Goal: Task Accomplishment & Management: Manage account settings

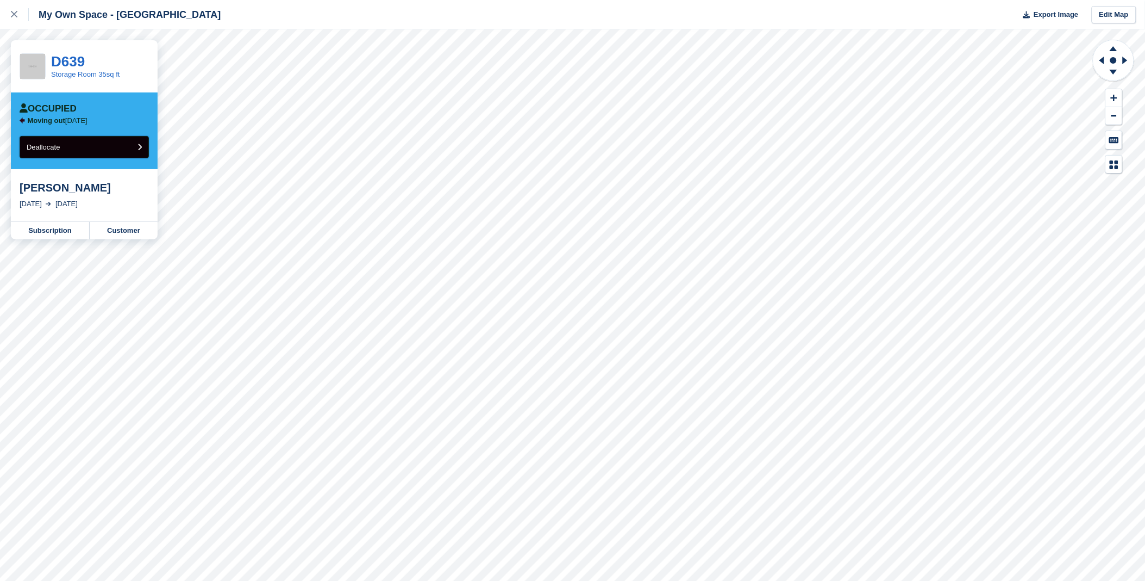
click at [84, 151] on button "Deallocate" at bounding box center [84, 147] width 129 height 22
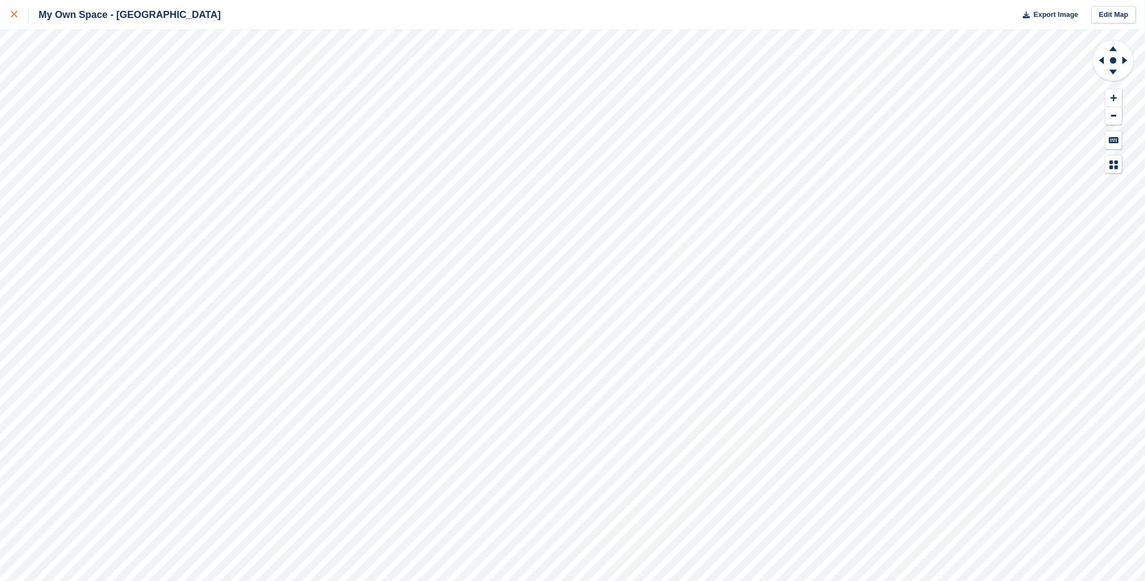
click at [10, 11] on link at bounding box center [14, 14] width 29 height 29
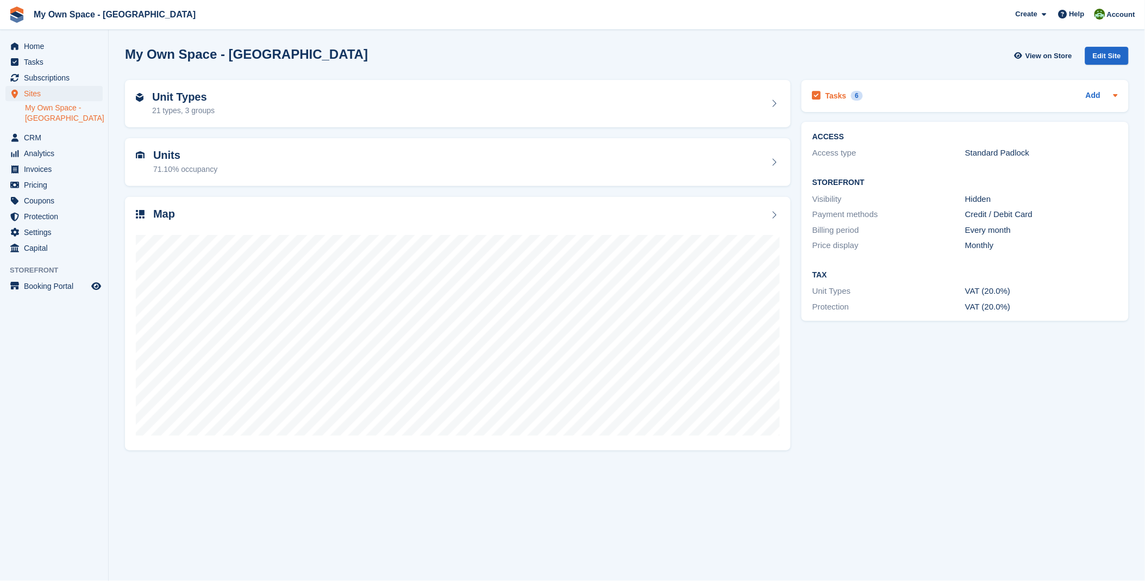
click at [839, 92] on h2 "Tasks" at bounding box center [836, 96] width 21 height 10
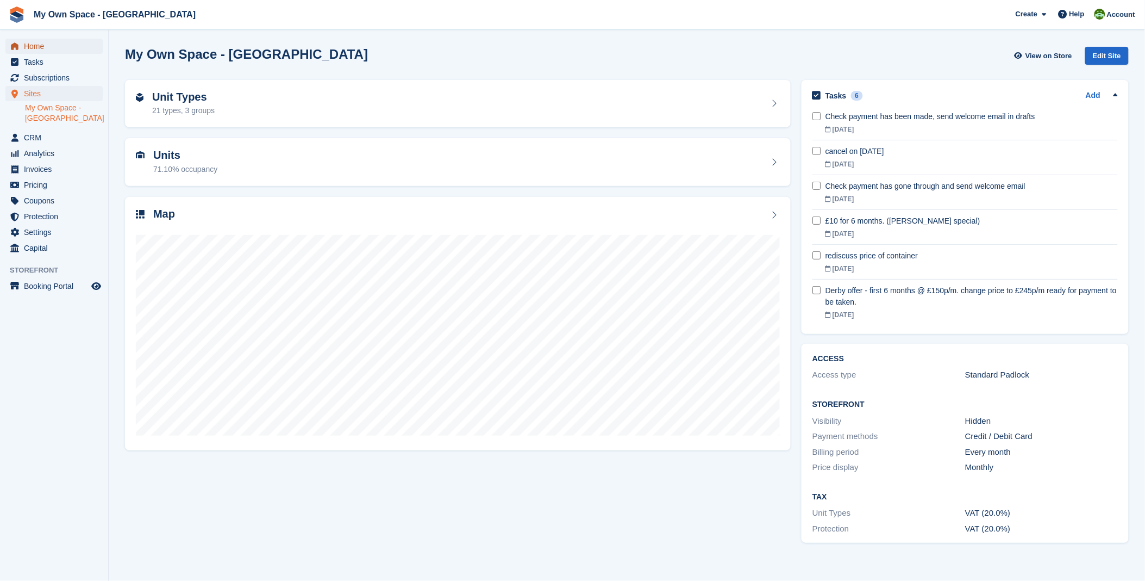
click at [28, 46] on span "Home" at bounding box center [56, 46] width 65 height 15
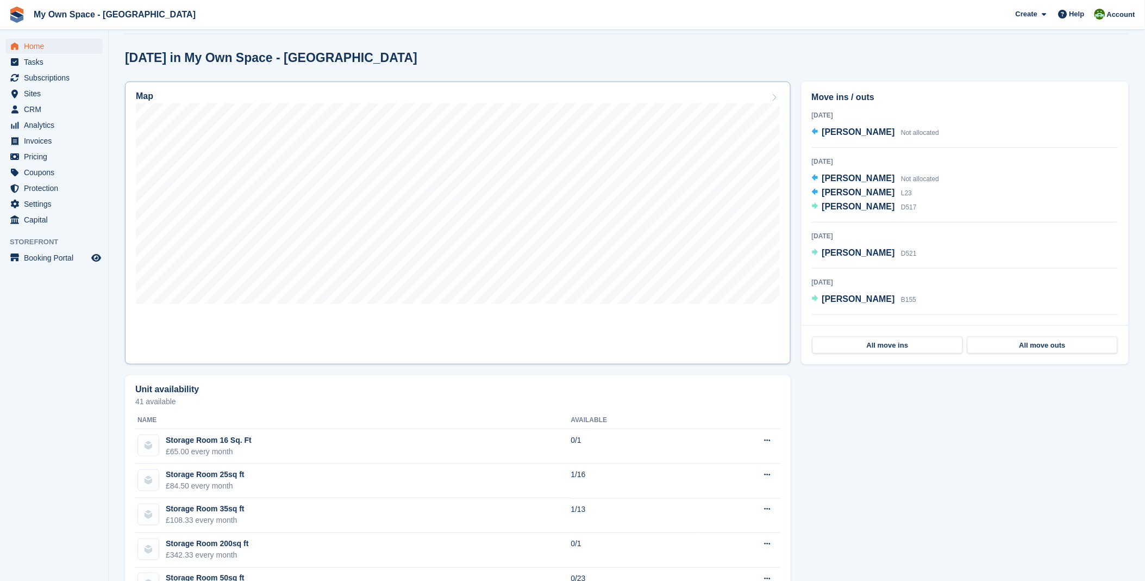
scroll to position [121, 0]
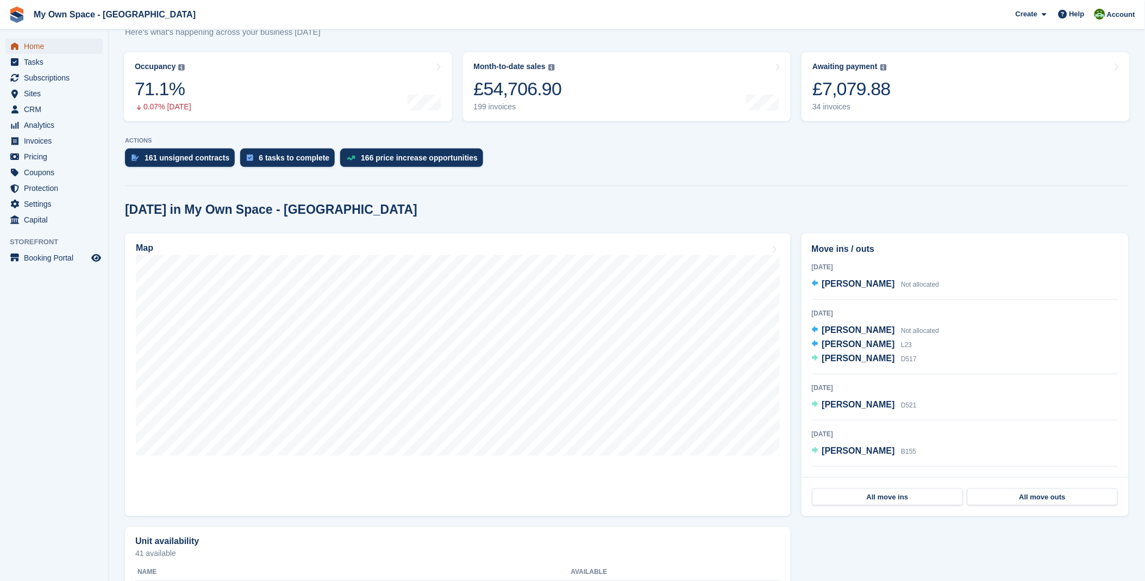
click at [39, 40] on span "Home" at bounding box center [56, 46] width 65 height 15
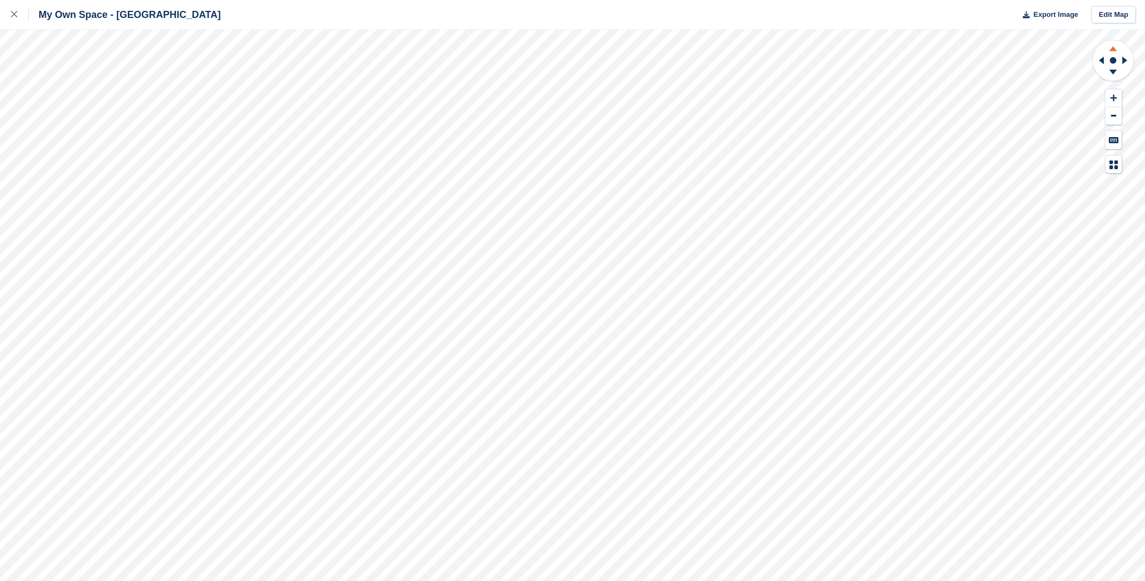
click at [1109, 50] on icon at bounding box center [1114, 47] width 28 height 14
click at [1113, 72] on icon at bounding box center [1114, 72] width 8 height 5
click at [1117, 49] on icon at bounding box center [1114, 47] width 28 height 14
click at [1113, 47] on icon at bounding box center [1114, 47] width 28 height 14
click at [1117, 72] on icon at bounding box center [1114, 74] width 28 height 14
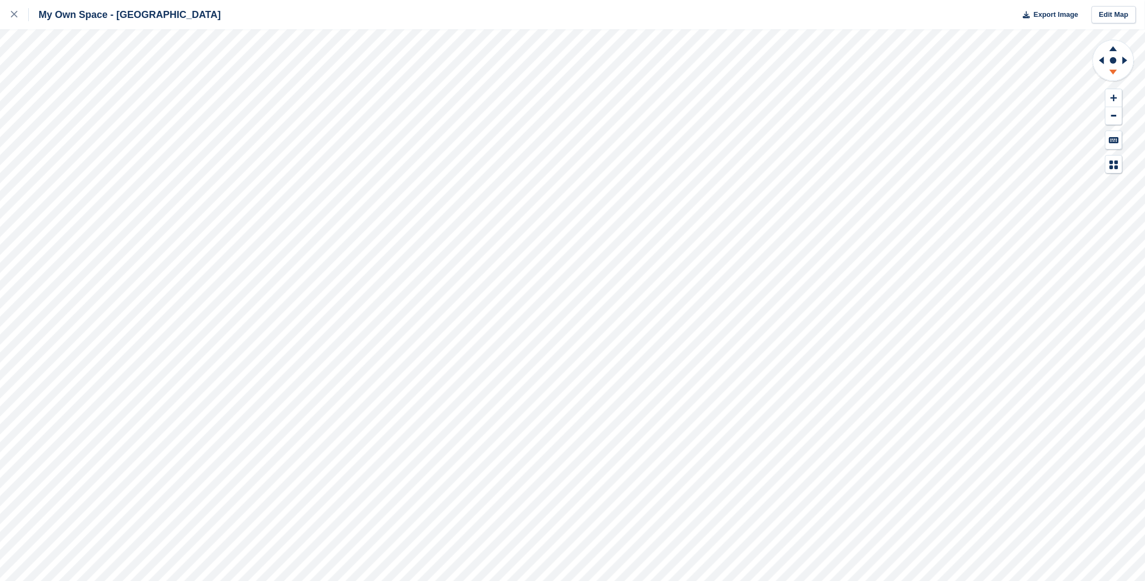
click at [1117, 72] on icon at bounding box center [1114, 74] width 28 height 14
click at [1119, 45] on icon at bounding box center [1114, 47] width 28 height 14
click at [1113, 50] on icon at bounding box center [1114, 48] width 8 height 5
click at [1100, 63] on icon at bounding box center [1101, 60] width 14 height 28
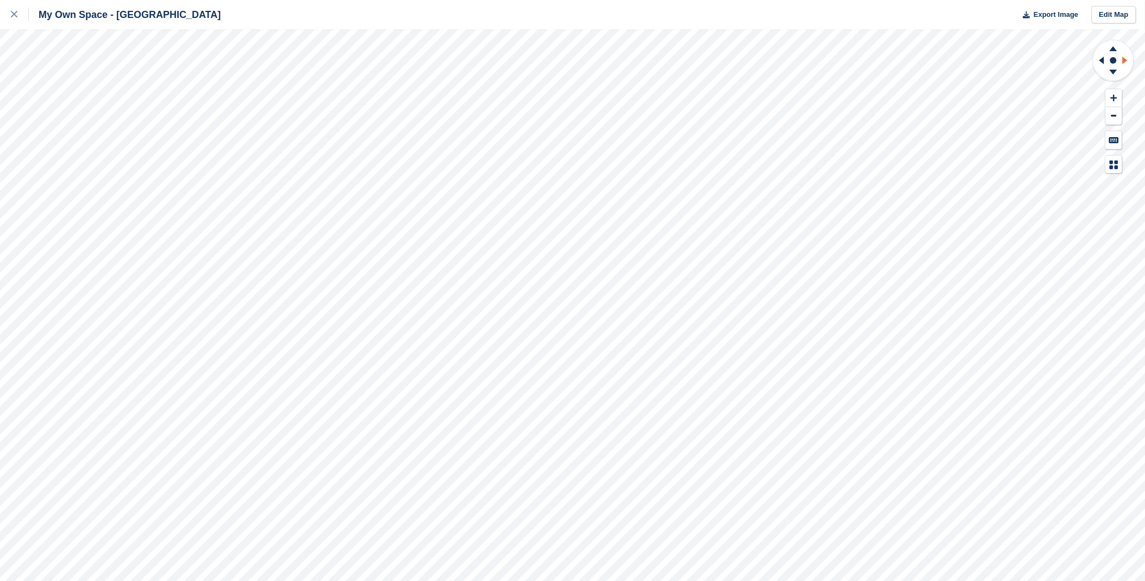
drag, startPoint x: 1118, startPoint y: 64, endPoint x: 1124, endPoint y: 60, distance: 6.8
click at [1123, 64] on icon at bounding box center [1114, 60] width 43 height 43
click at [1115, 47] on icon at bounding box center [1114, 47] width 28 height 14
click at [1100, 61] on icon at bounding box center [1101, 60] width 14 height 28
click at [1098, 60] on icon at bounding box center [1101, 60] width 14 height 28
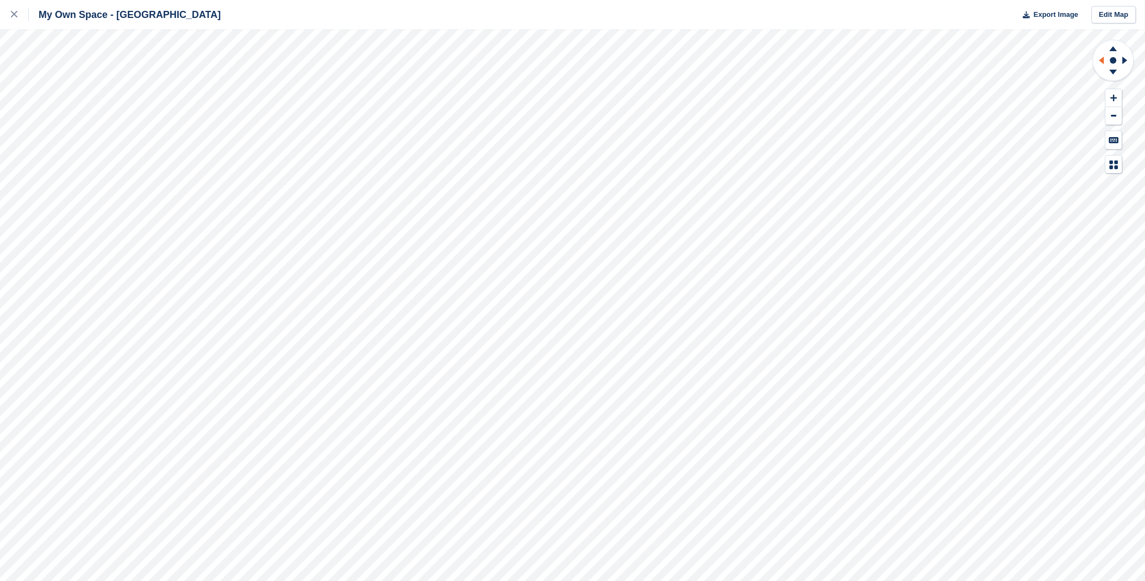
click at [1098, 60] on icon at bounding box center [1101, 60] width 14 height 28
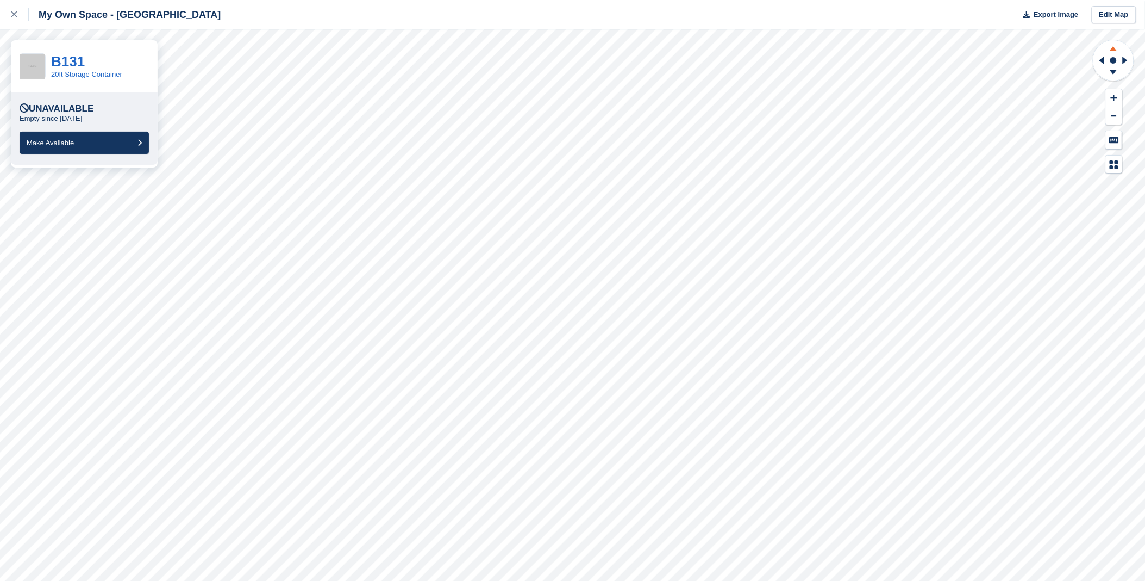
click at [1112, 51] on icon at bounding box center [1114, 48] width 8 height 5
click at [1117, 74] on icon at bounding box center [1114, 74] width 28 height 14
click at [1115, 51] on icon at bounding box center [1114, 48] width 8 height 5
click at [1124, 74] on icon at bounding box center [1114, 74] width 28 height 14
click at [1112, 74] on icon at bounding box center [1114, 74] width 28 height 14
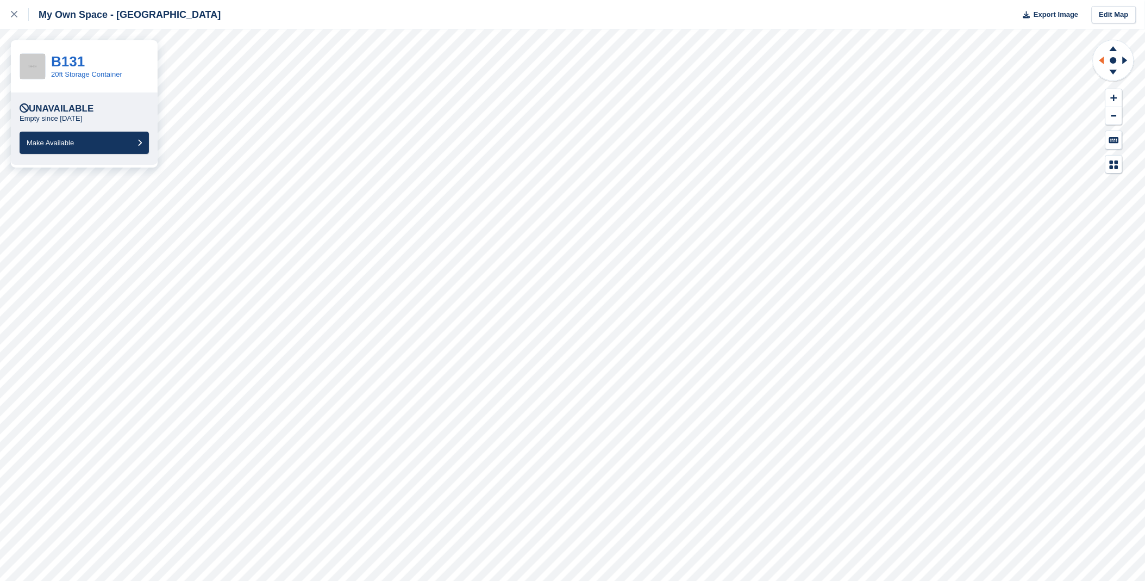
click at [1098, 60] on icon at bounding box center [1101, 60] width 14 height 28
click at [1127, 58] on icon at bounding box center [1127, 60] width 14 height 28
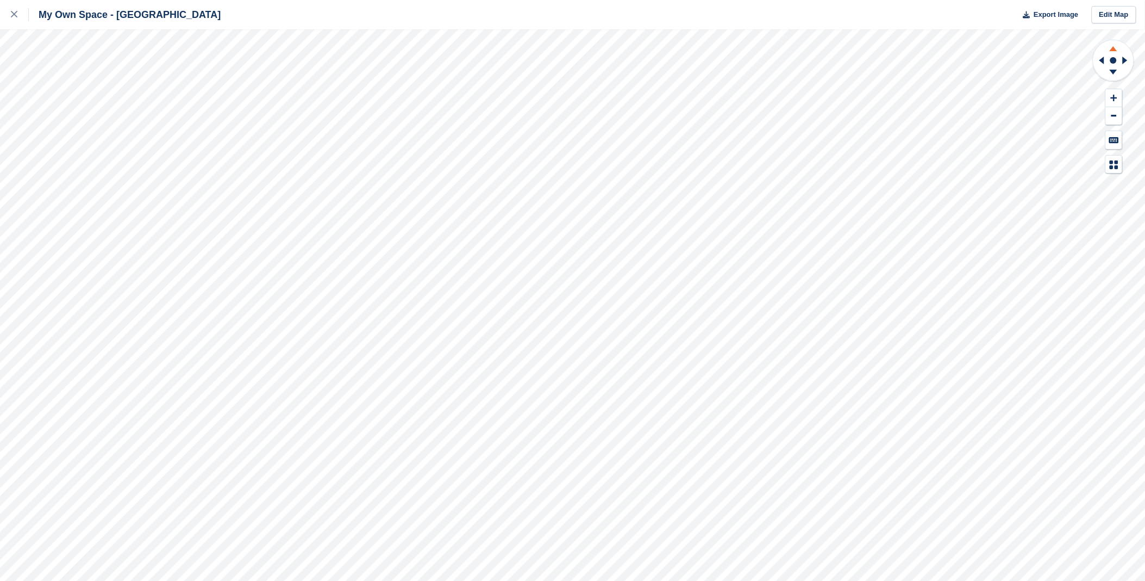
click at [1109, 40] on icon at bounding box center [1114, 60] width 43 height 43
drag, startPoint x: 1115, startPoint y: 52, endPoint x: 1093, endPoint y: 87, distance: 41.3
click at [1112, 56] on icon at bounding box center [1114, 60] width 43 height 43
click at [1120, 49] on icon at bounding box center [1114, 47] width 28 height 14
click at [1112, 67] on icon at bounding box center [1114, 74] width 28 height 14
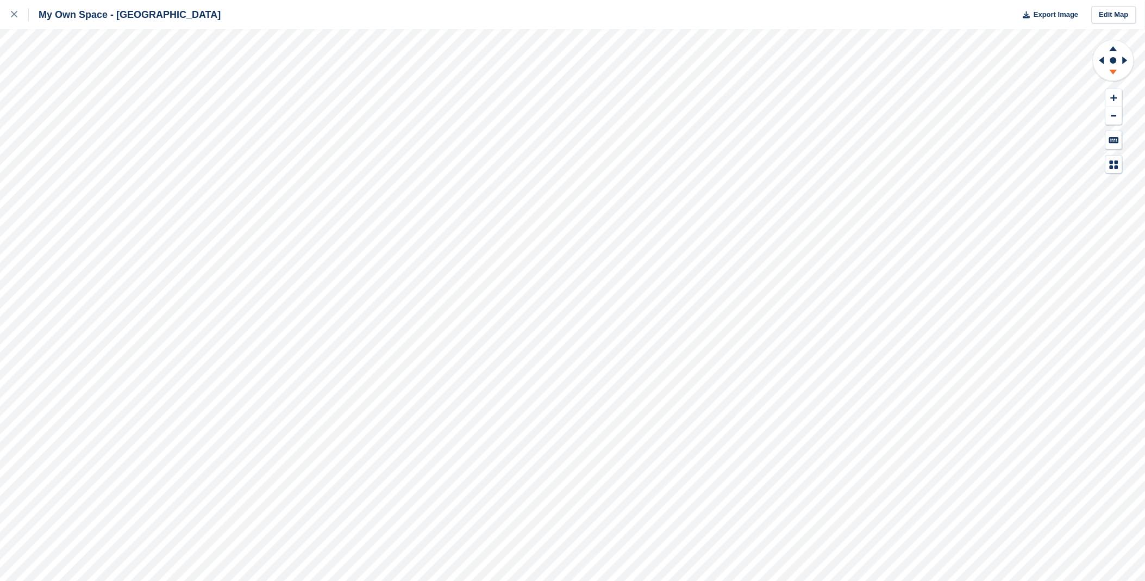
click at [1112, 67] on icon at bounding box center [1114, 74] width 28 height 14
drag, startPoint x: 1109, startPoint y: 48, endPoint x: 1113, endPoint y: 55, distance: 7.8
click at [1110, 49] on icon at bounding box center [1114, 47] width 28 height 14
drag, startPoint x: 1111, startPoint y: 68, endPoint x: 1104, endPoint y: 71, distance: 7.1
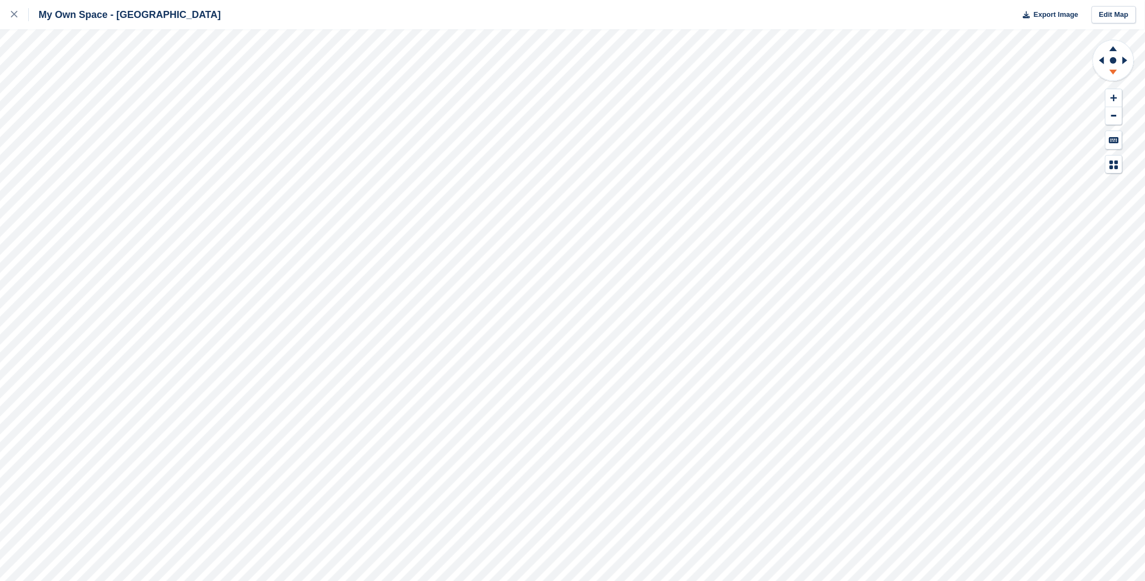
click at [1104, 71] on icon at bounding box center [1114, 74] width 28 height 14
